Goal: Transaction & Acquisition: Purchase product/service

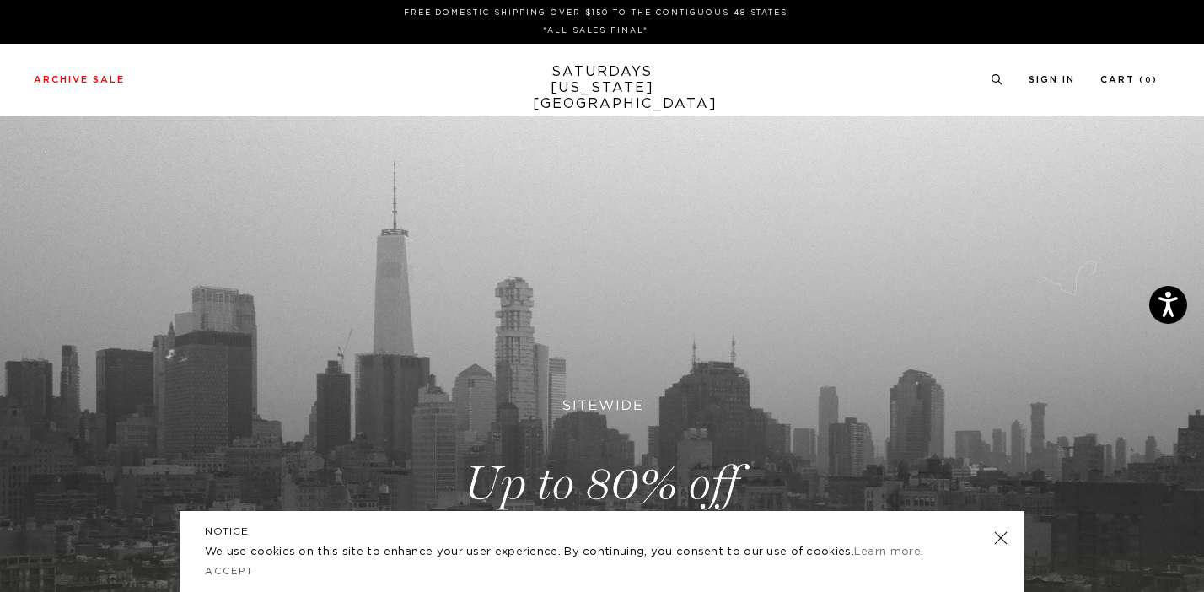
click at [998, 537] on link at bounding box center [1001, 538] width 24 height 24
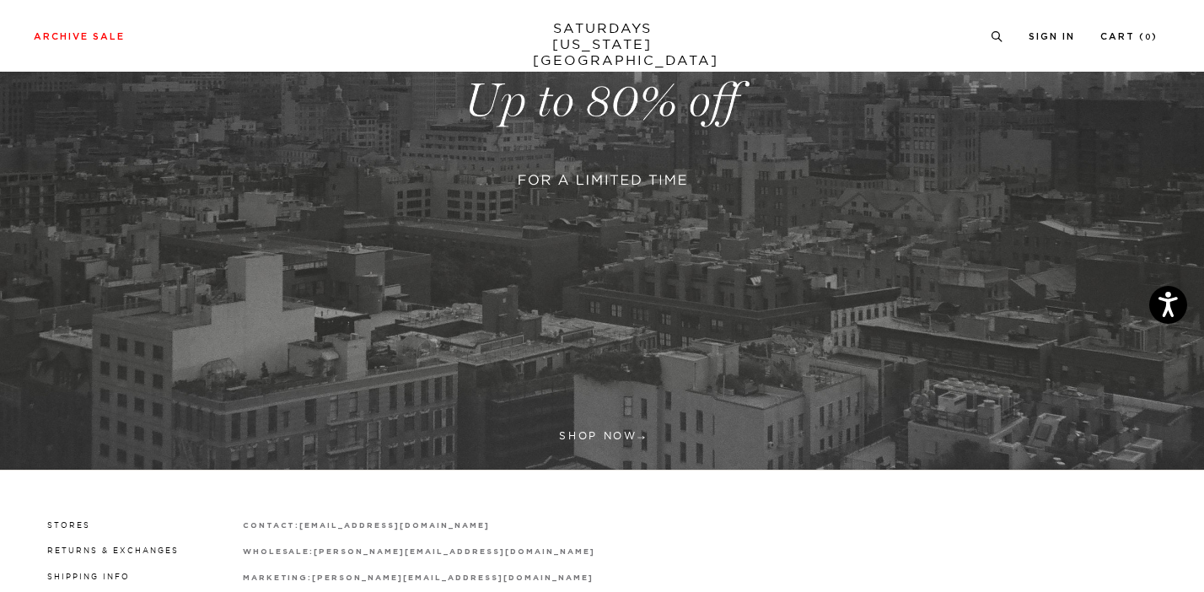
scroll to position [378, 0]
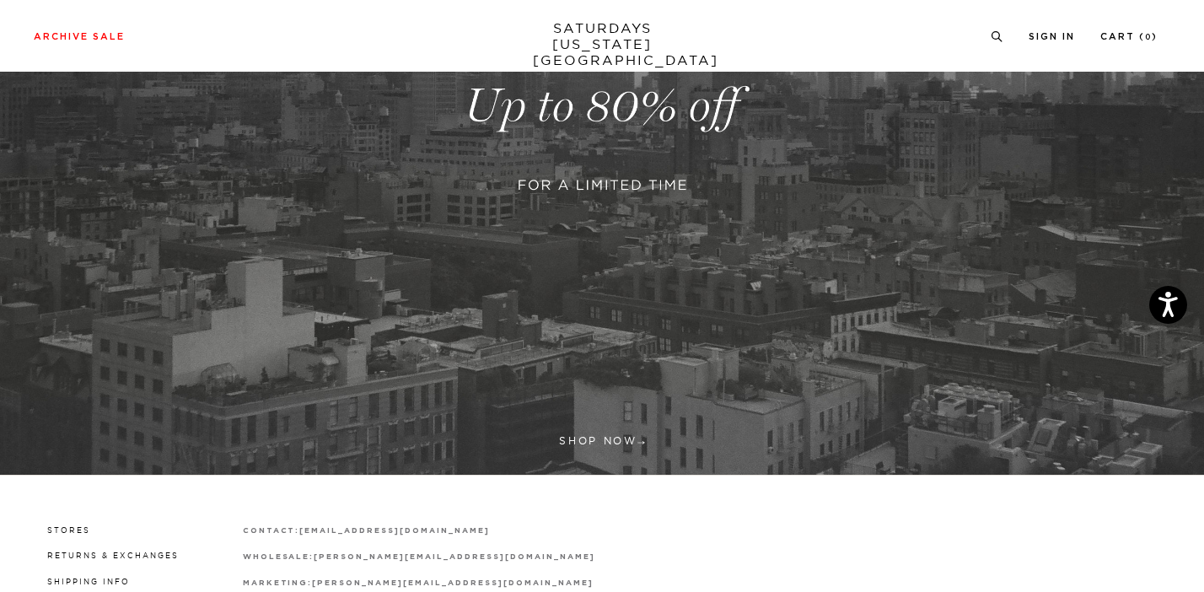
click at [599, 444] on link at bounding box center [602, 106] width 1204 height 737
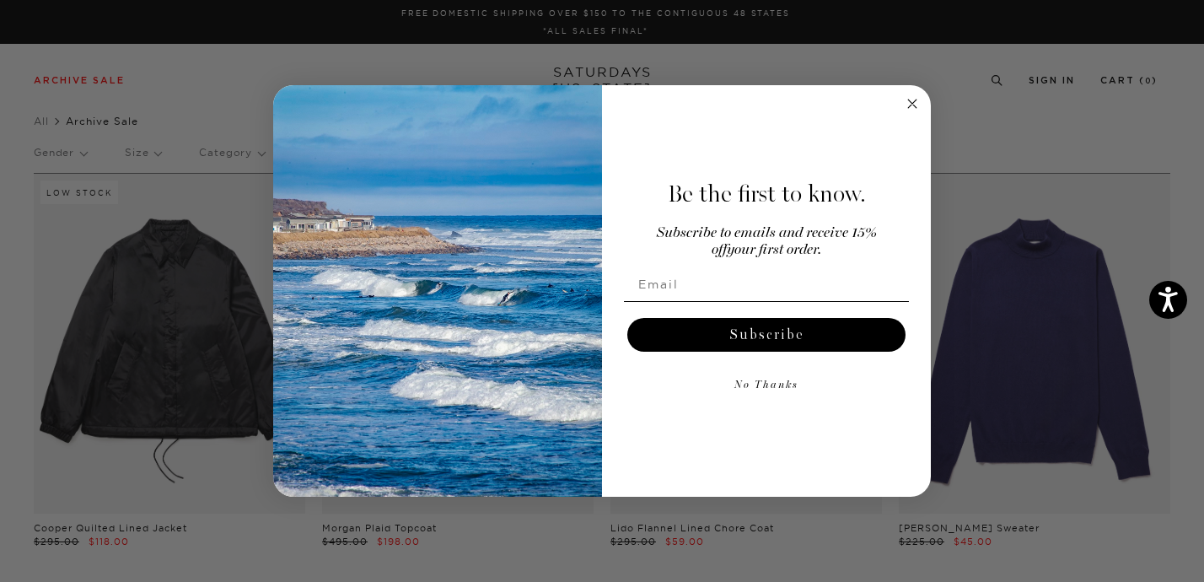
click at [909, 105] on circle "Close dialog" at bounding box center [912, 103] width 19 height 19
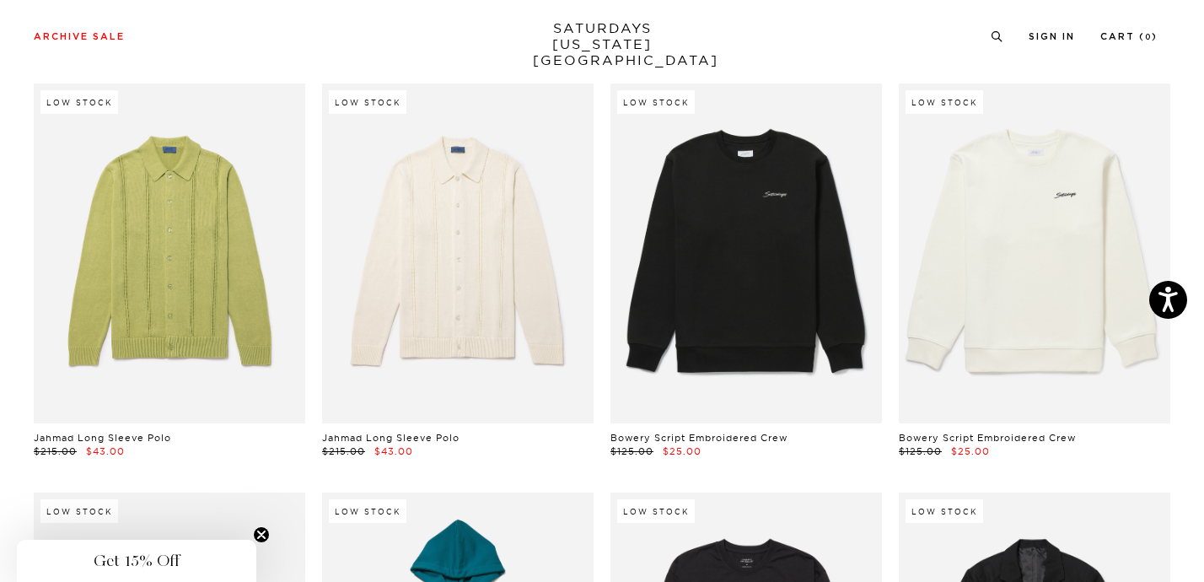
scroll to position [11948, 3]
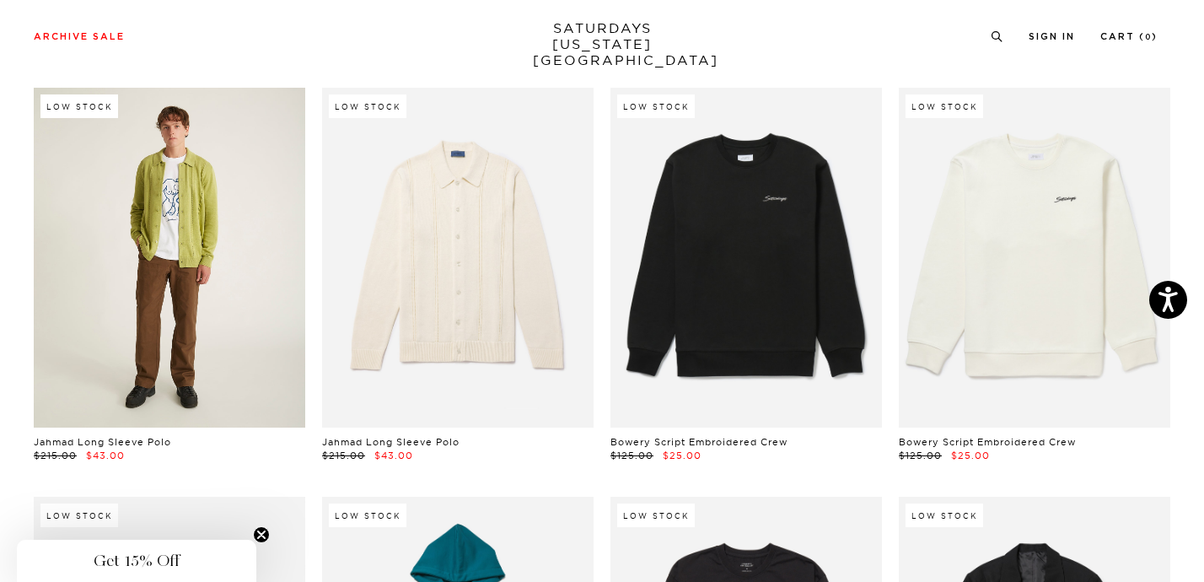
click at [160, 255] on link at bounding box center [170, 258] width 272 height 340
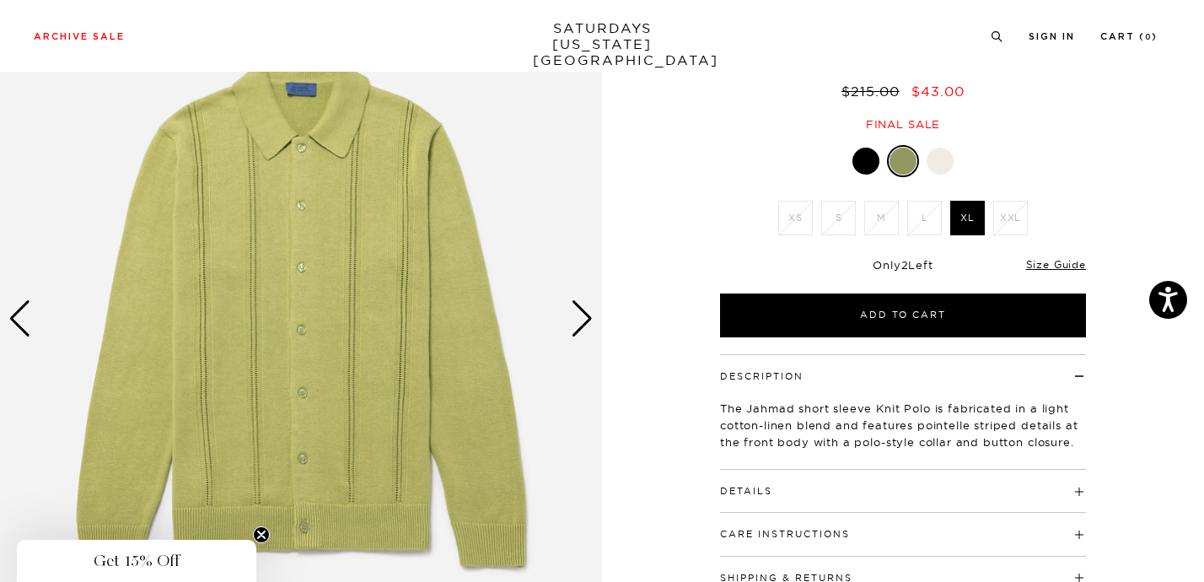
scroll to position [144, 0]
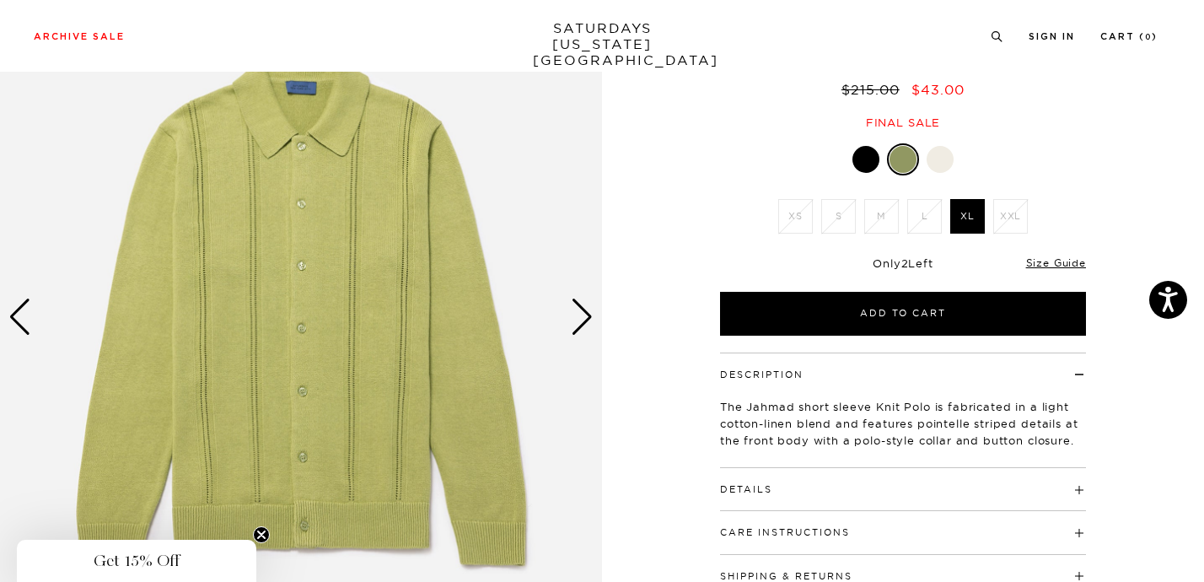
click at [578, 325] on div "Next slide" at bounding box center [582, 317] width 23 height 37
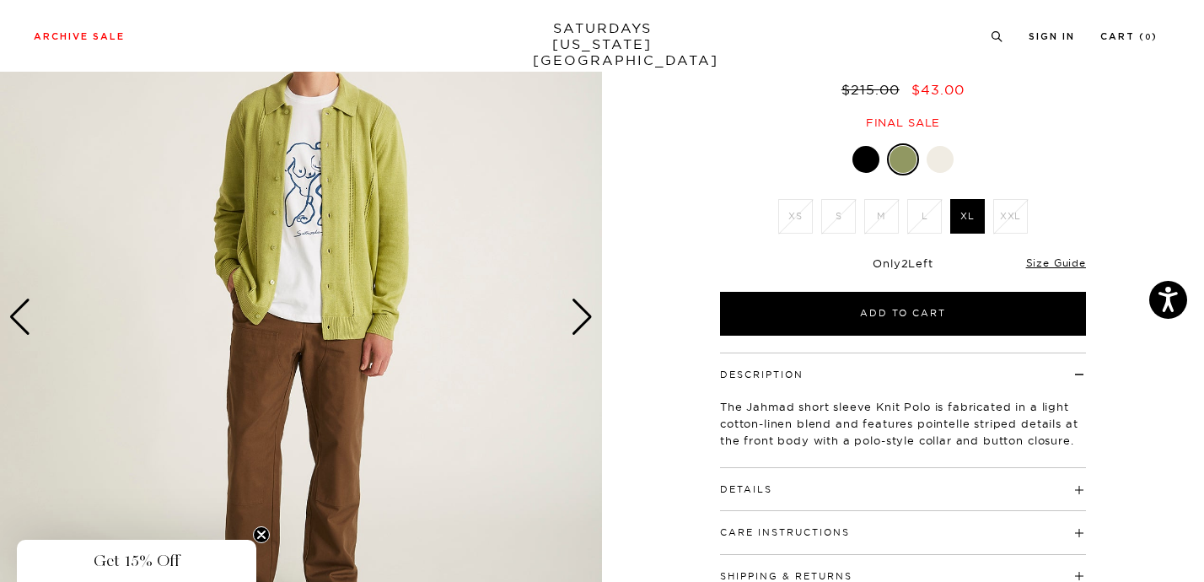
click at [578, 325] on div "Next slide" at bounding box center [582, 317] width 23 height 37
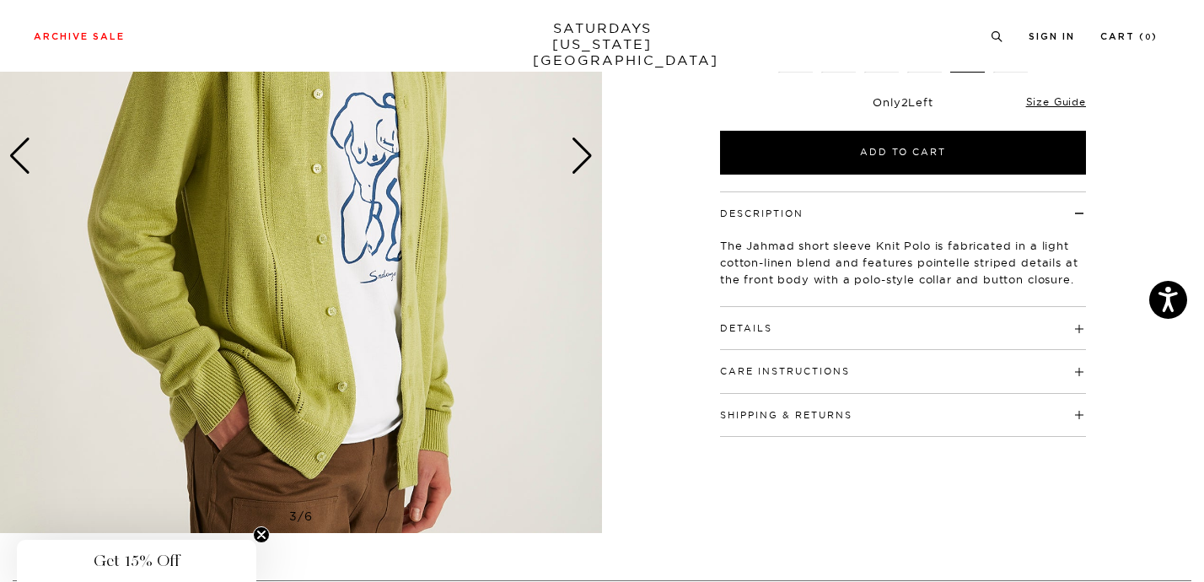
scroll to position [306, 0]
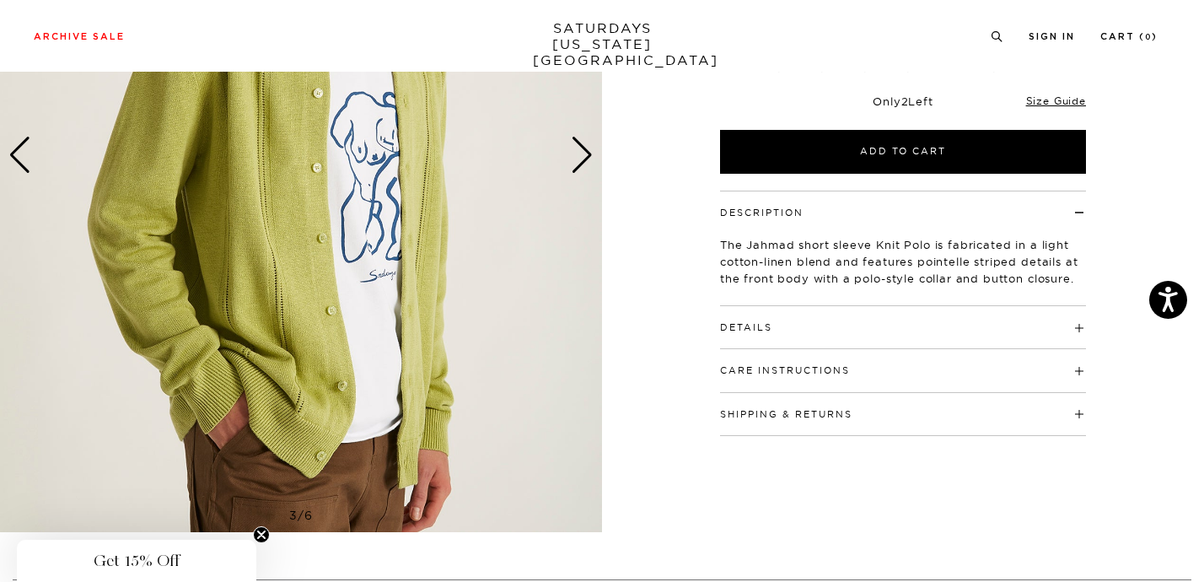
click at [589, 172] on div "Next slide" at bounding box center [582, 155] width 23 height 37
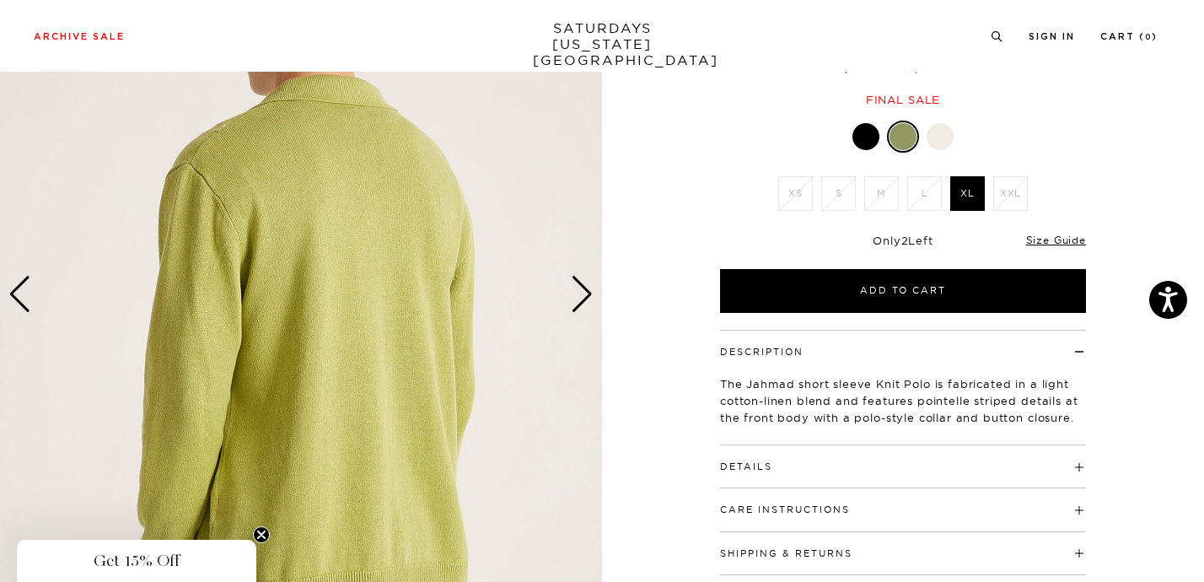
scroll to position [159, 0]
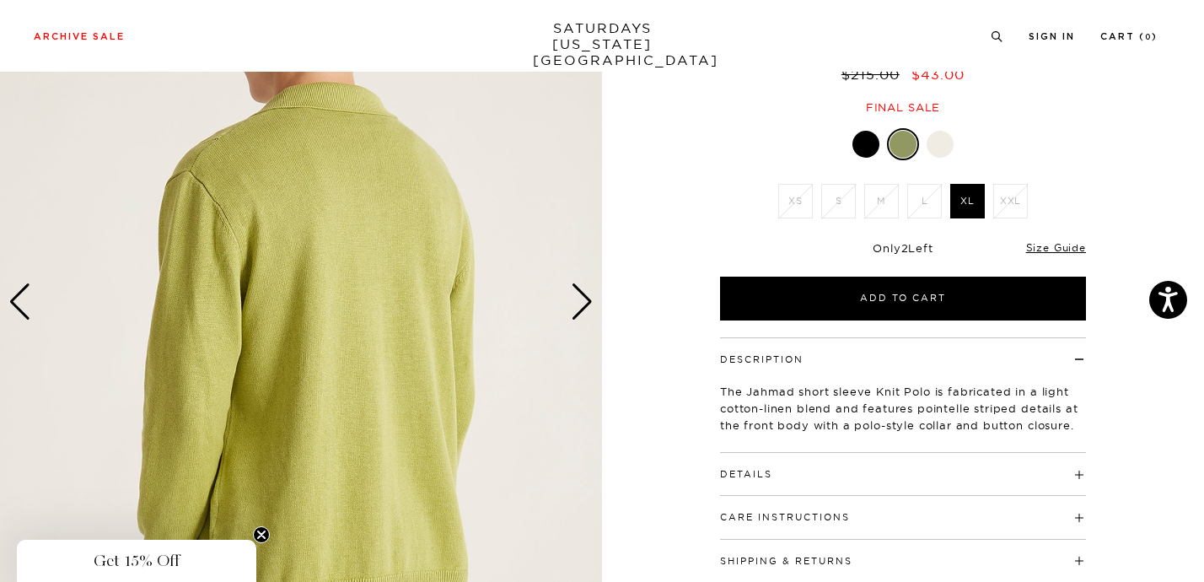
click at [589, 298] on div "Next slide" at bounding box center [582, 301] width 23 height 37
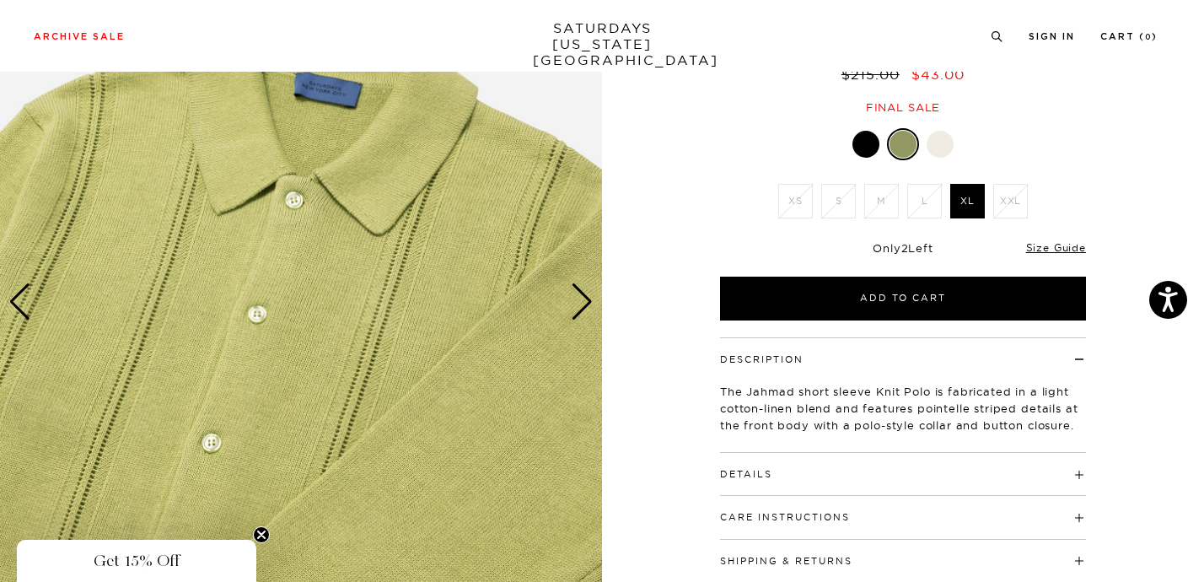
click at [589, 298] on div "Next slide" at bounding box center [582, 301] width 23 height 37
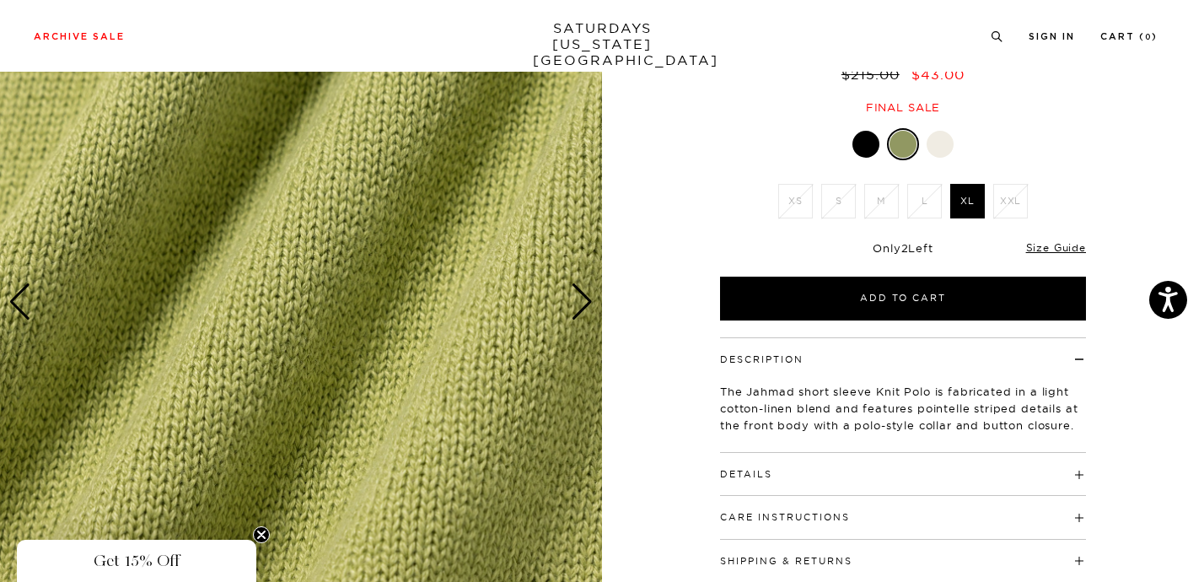
click at [589, 298] on div "Next slide" at bounding box center [582, 301] width 23 height 37
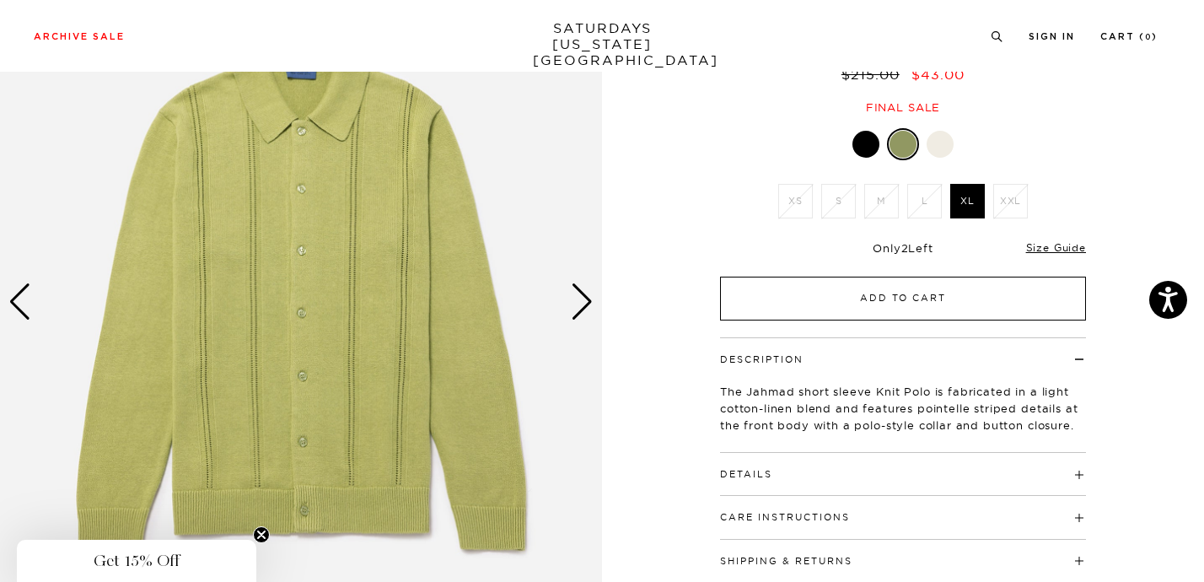
click at [907, 292] on button "Add to Cart" at bounding box center [903, 299] width 366 height 44
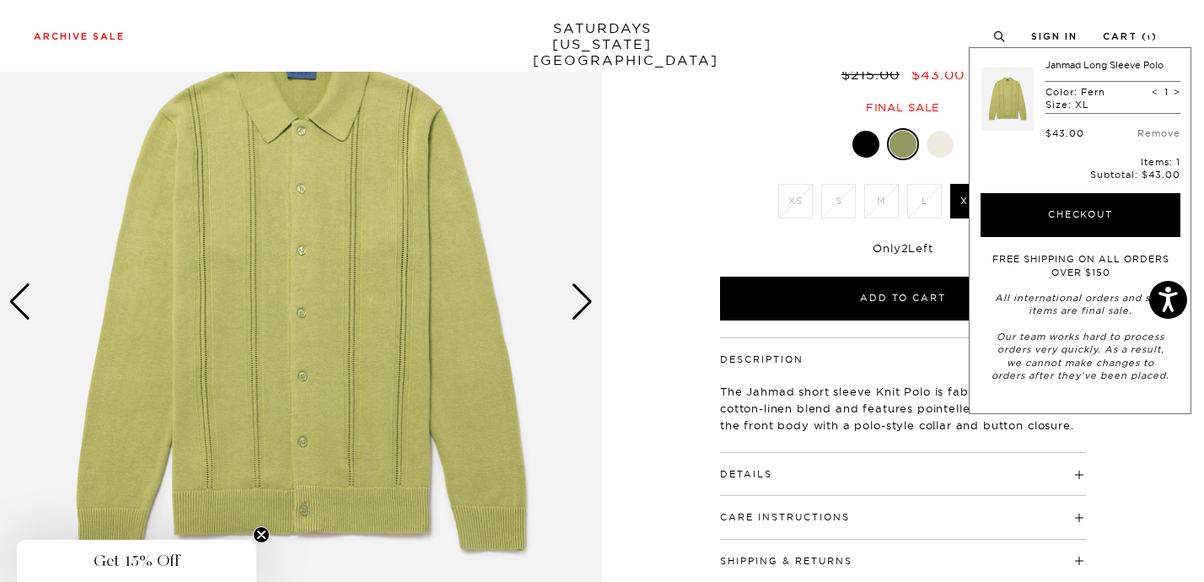
click at [710, 195] on div "Fern XS S M L XL XXL S" at bounding box center [903, 224] width 422 height 192
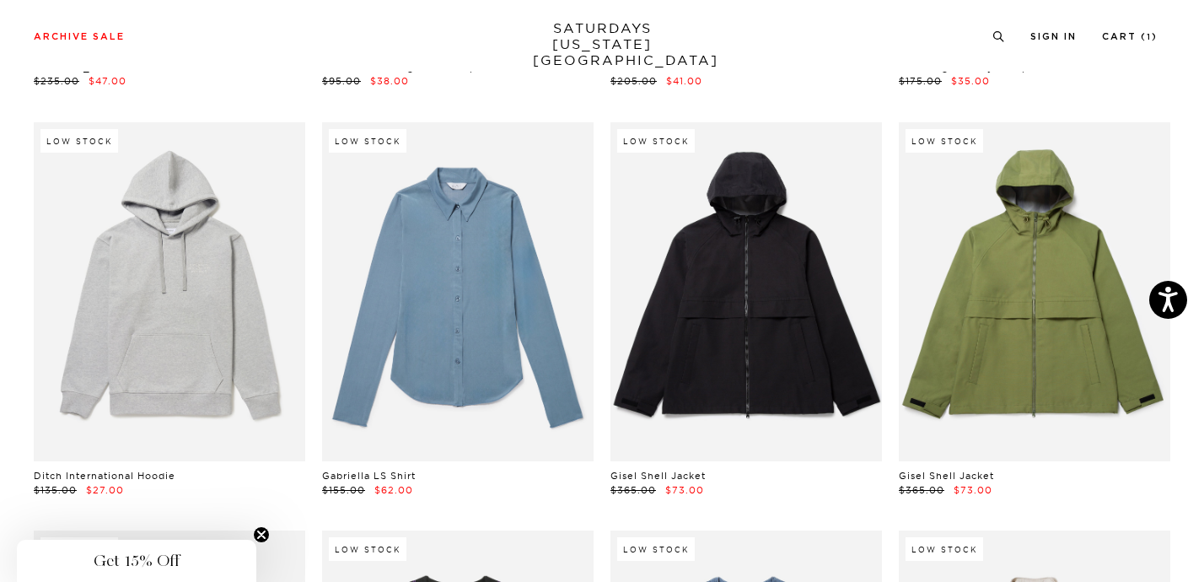
scroll to position [14791, 3]
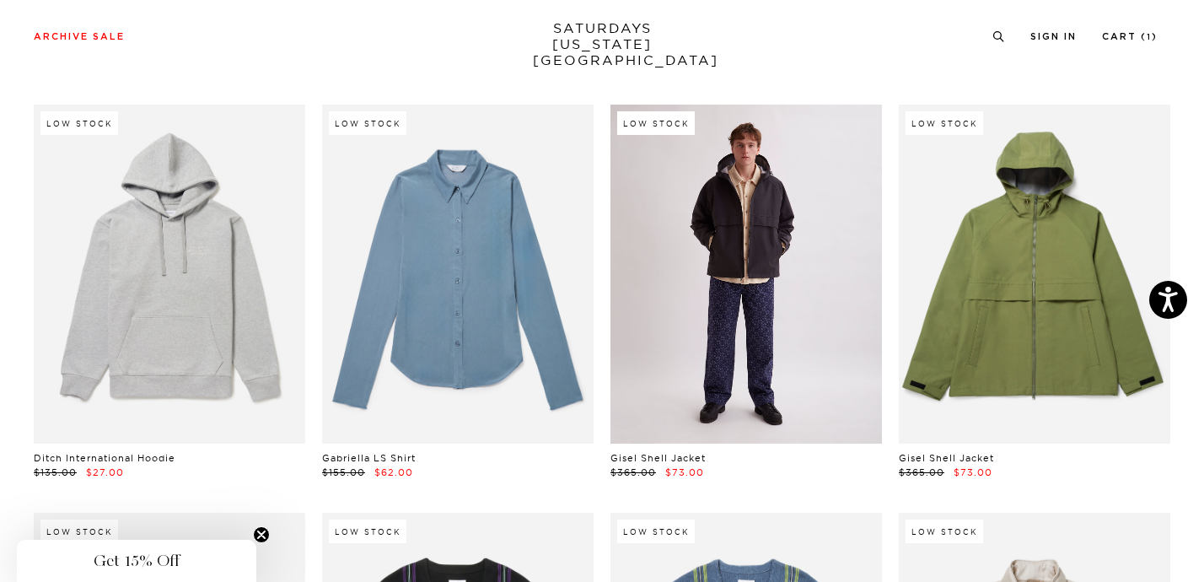
click at [758, 271] on link at bounding box center [746, 275] width 272 height 340
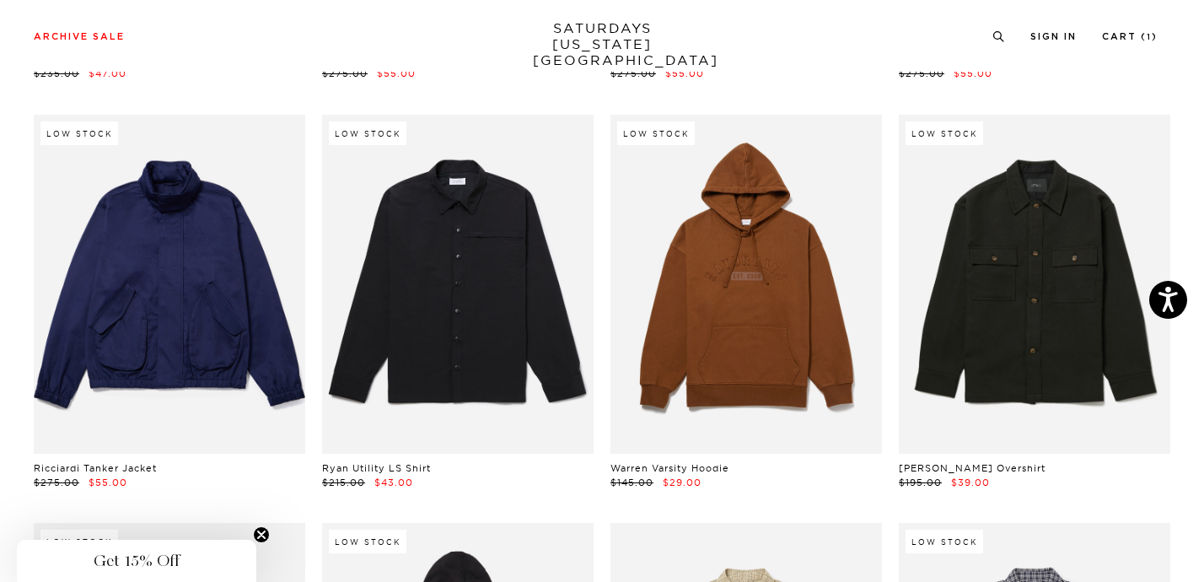
scroll to position [15566, 3]
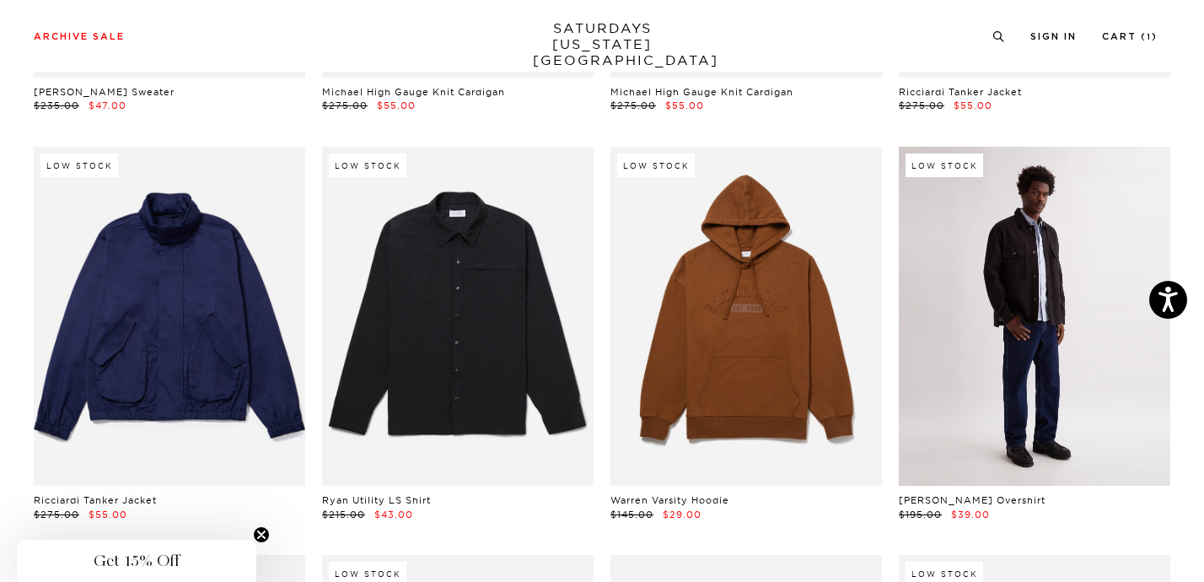
click at [1035, 381] on link at bounding box center [1035, 317] width 272 height 340
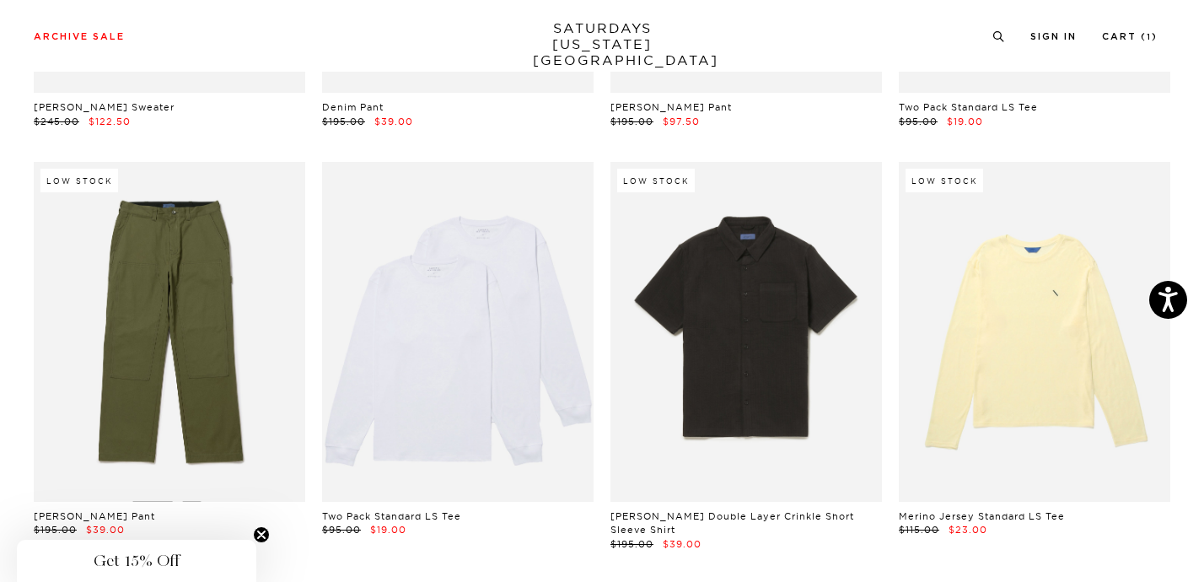
scroll to position [23316, 3]
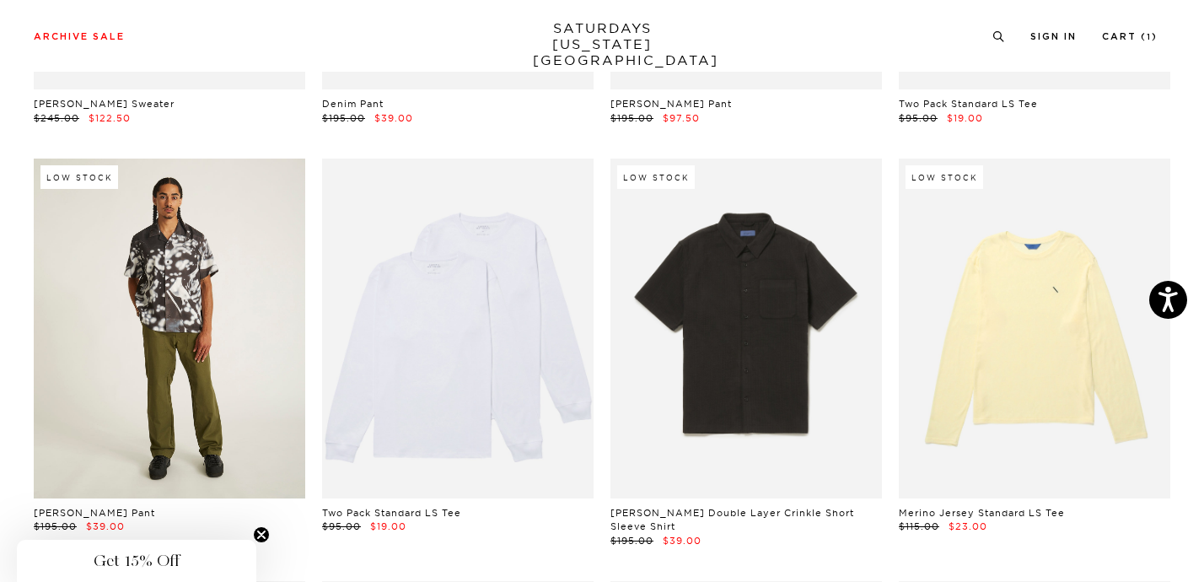
click at [147, 393] on link at bounding box center [170, 329] width 272 height 340
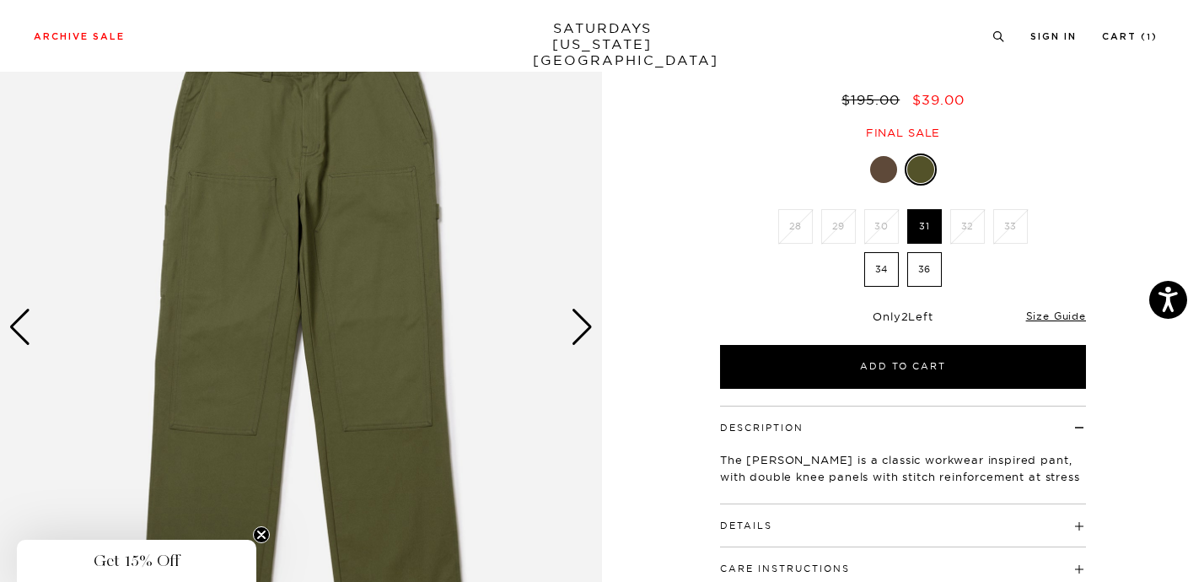
scroll to position [157, 0]
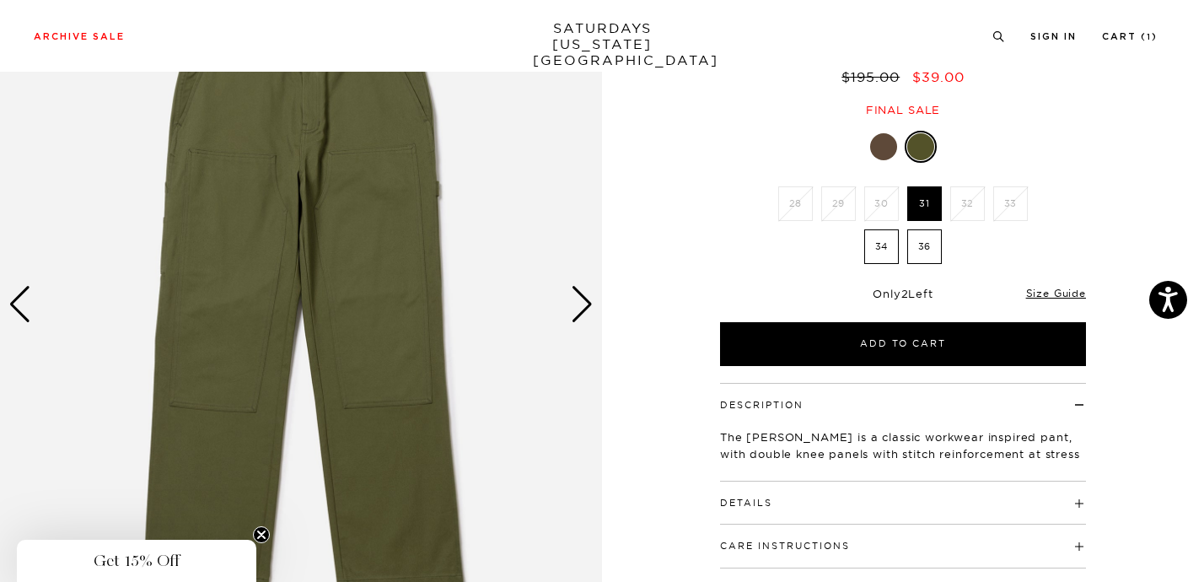
click at [888, 146] on div at bounding box center [883, 146] width 27 height 27
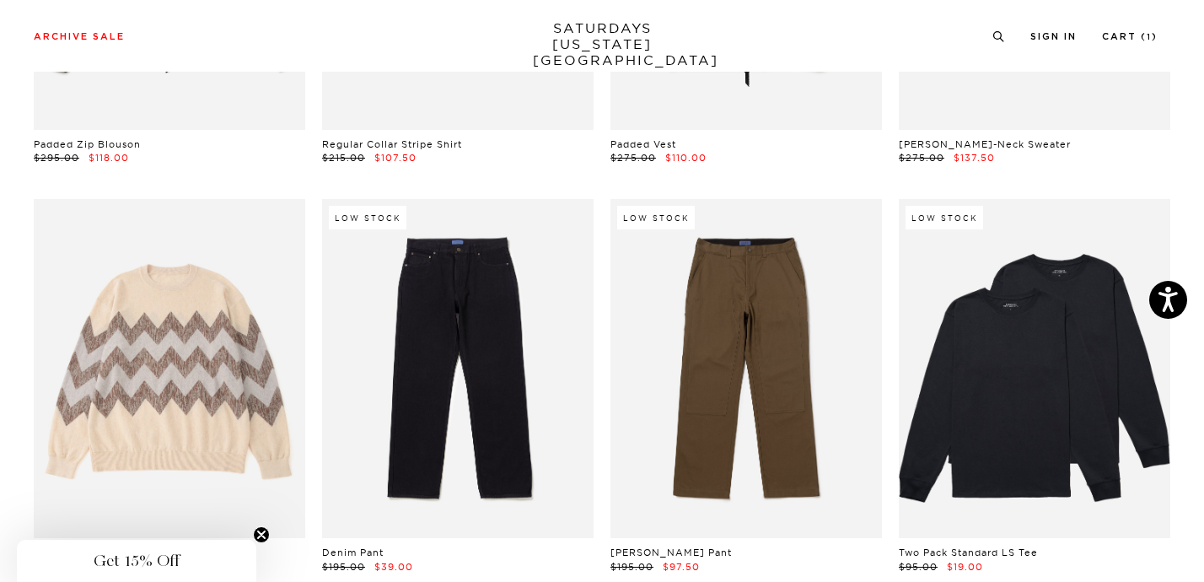
scroll to position [22879, 3]
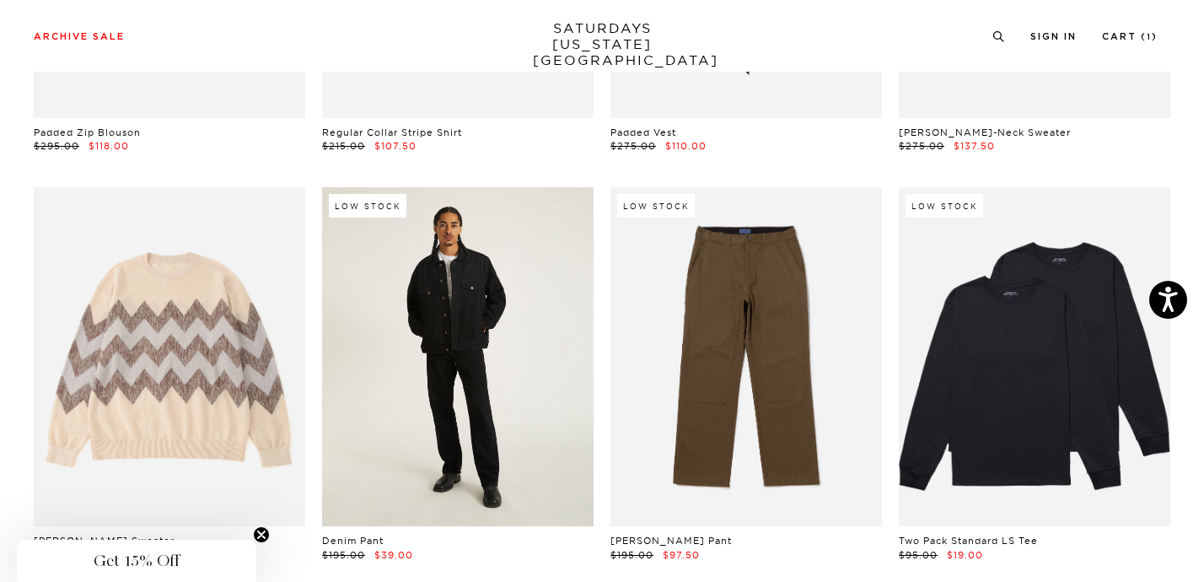
click at [446, 398] on link at bounding box center [458, 357] width 272 height 340
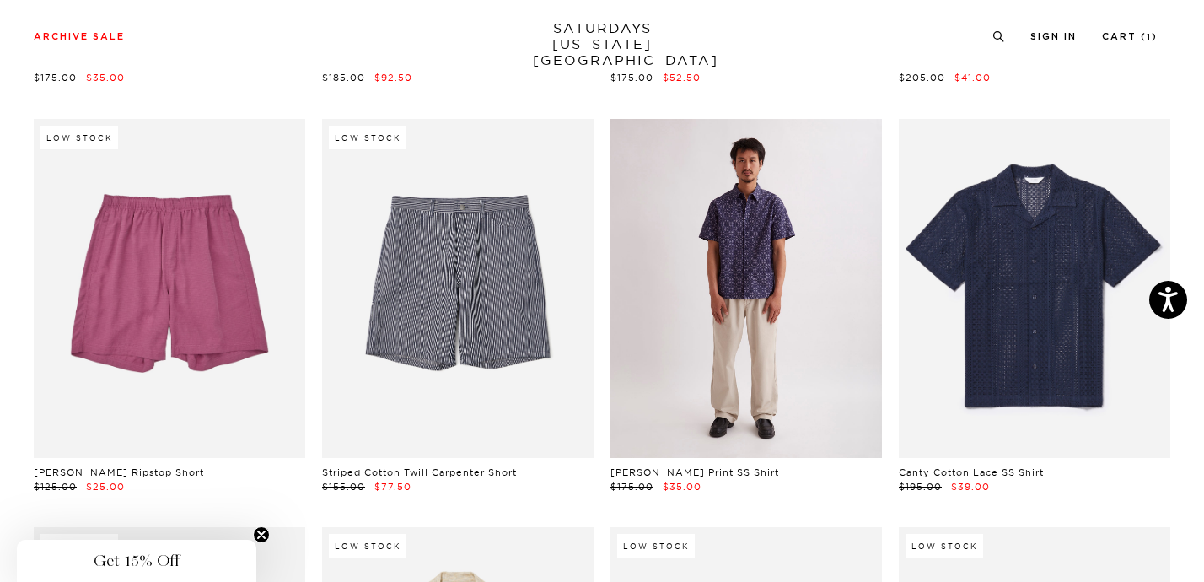
scroll to position [11061, 3]
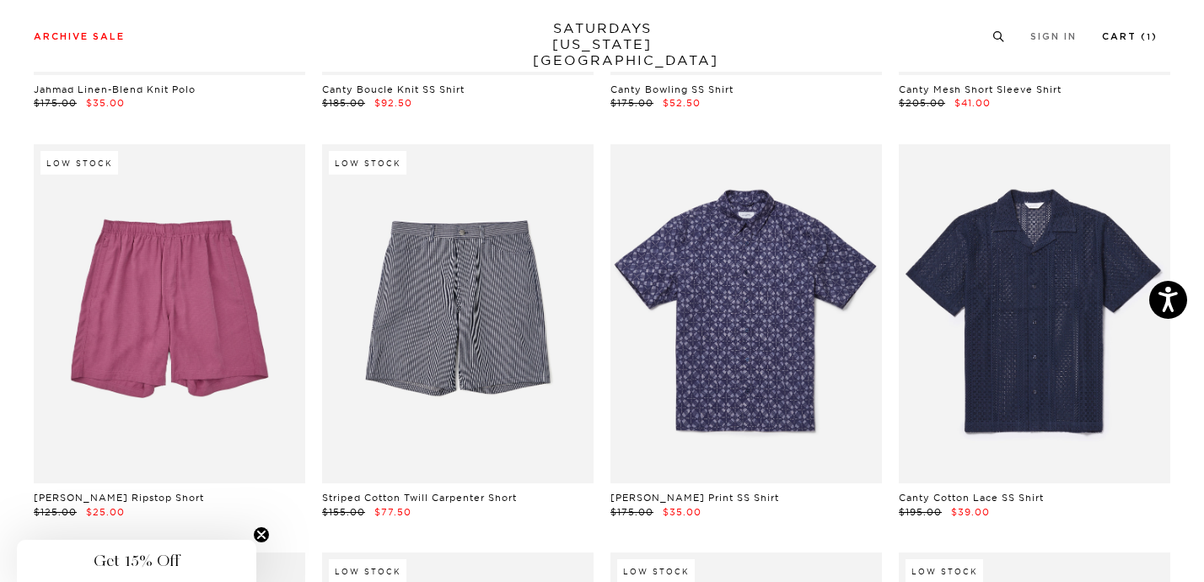
click at [1147, 41] on link "Cart ( 1 )" at bounding box center [1130, 36] width 56 height 9
